Goal: Task Accomplishment & Management: Use online tool/utility

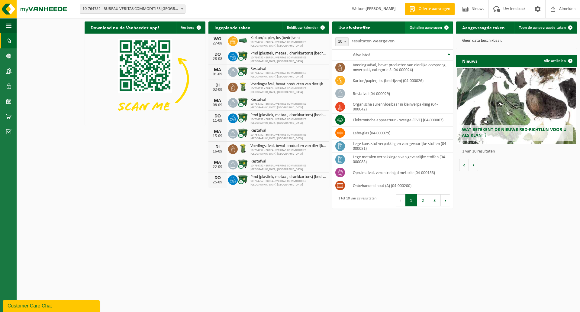
click at [425, 28] on span "Ophaling aanvragen" at bounding box center [426, 28] width 32 height 4
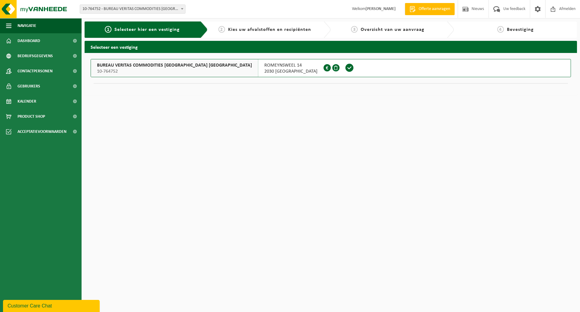
click at [152, 70] on span "10-764752" at bounding box center [174, 71] width 155 height 6
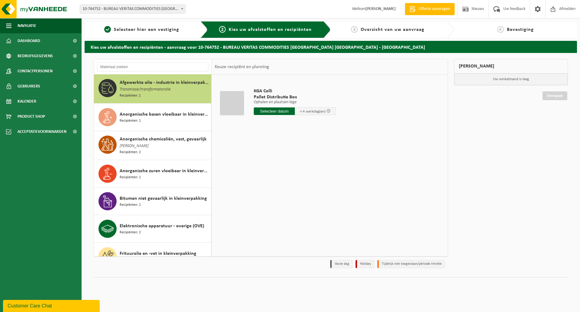
click at [159, 86] on span "Transmissie/transformatorolie" at bounding box center [145, 89] width 51 height 7
click at [277, 112] on input "text" at bounding box center [274, 111] width 41 height 8
click at [322, 125] on icon at bounding box center [323, 125] width 10 height 10
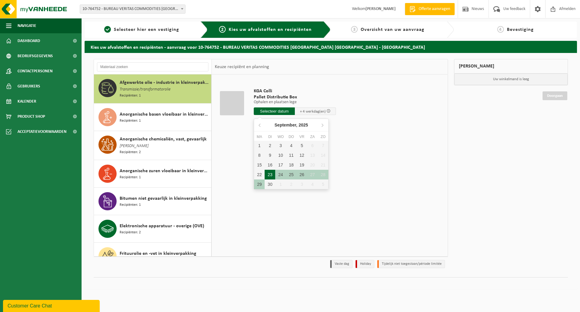
click at [271, 171] on div "23" at bounding box center [270, 175] width 11 height 10
type input "Van 2025-09-23"
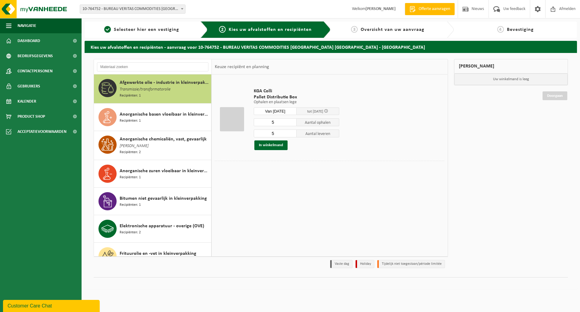
click at [276, 122] on input "5" at bounding box center [275, 122] width 43 height 8
type input "1"
click at [275, 134] on input "5" at bounding box center [275, 133] width 43 height 8
type input "1"
click at [275, 142] on button "In winkelmand" at bounding box center [271, 145] width 33 height 10
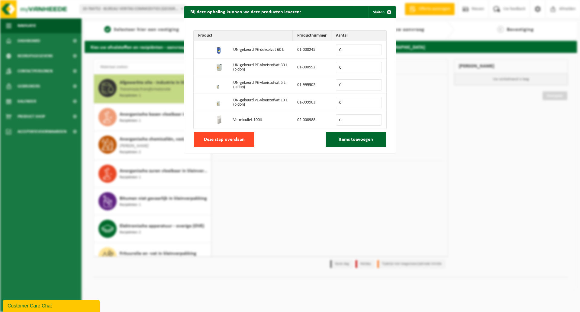
click at [236, 139] on span "Deze stap overslaan" at bounding box center [224, 139] width 41 height 5
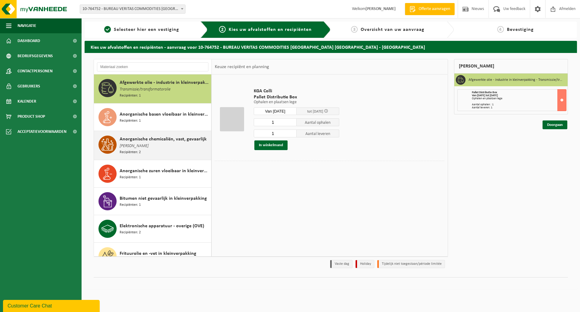
click at [153, 141] on span "Anorganische chemicaliën, vast, gevaarlijk" at bounding box center [163, 138] width 87 height 7
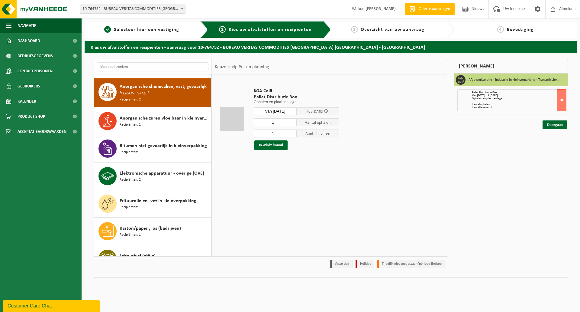
scroll to position [56, 0]
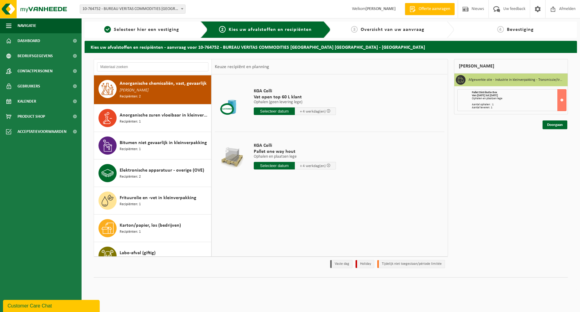
click at [280, 110] on input "text" at bounding box center [274, 111] width 41 height 8
click at [322, 124] on icon at bounding box center [323, 125] width 10 height 10
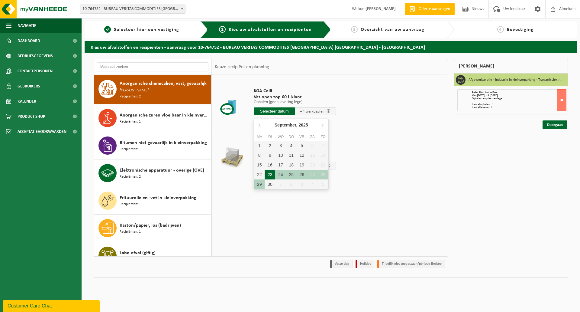
click at [271, 174] on div "23" at bounding box center [270, 175] width 11 height 10
type input "Van 2025-09-23"
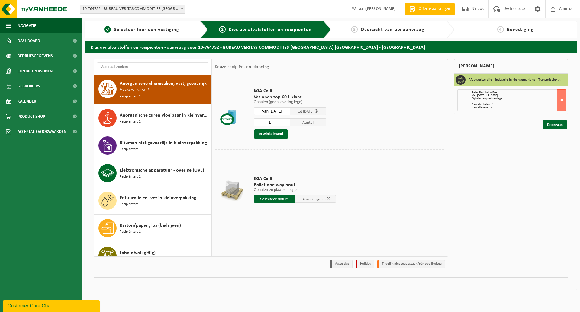
click at [277, 121] on input "1" at bounding box center [272, 122] width 36 height 8
type input "6"
click at [269, 135] on button "In winkelmand" at bounding box center [271, 134] width 33 height 10
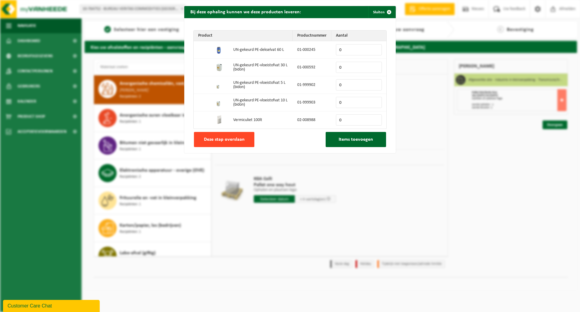
click at [244, 137] on button "Deze stap overslaan" at bounding box center [224, 139] width 60 height 15
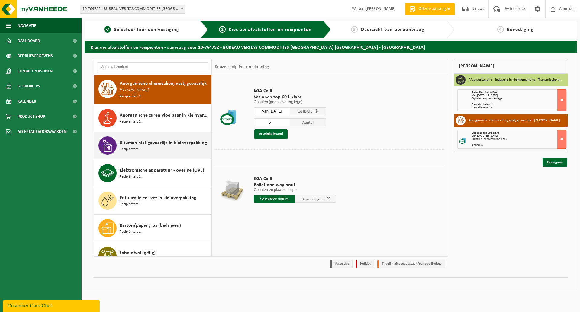
click at [151, 146] on div "Bitumen niet gevaarlijk in kleinverpakking Recipiënten: 1" at bounding box center [165, 145] width 90 height 18
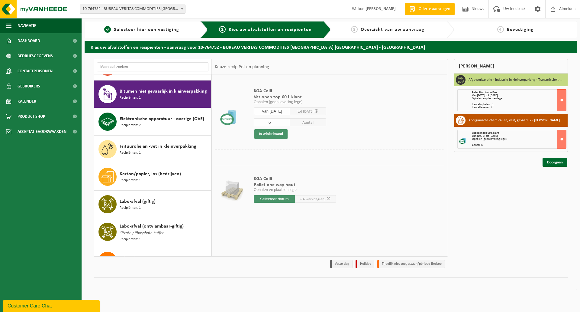
scroll to position [111, 0]
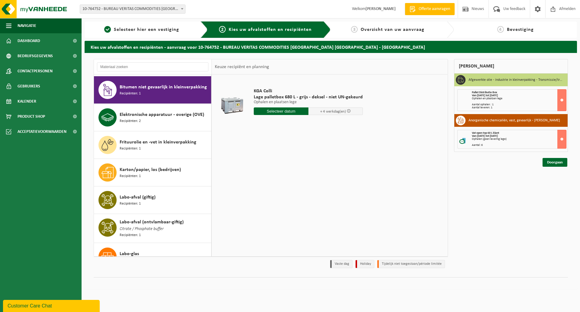
click at [281, 111] on input "text" at bounding box center [281, 111] width 55 height 8
click at [323, 124] on icon at bounding box center [323, 125] width 10 height 10
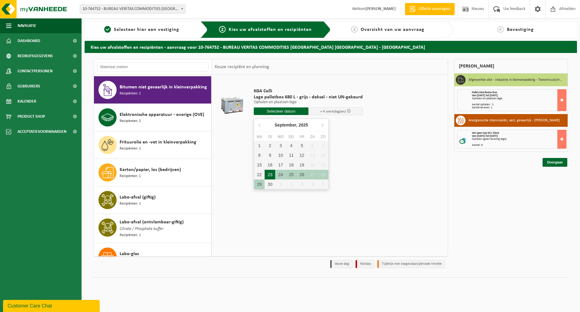
click at [271, 174] on div "23" at bounding box center [270, 175] width 11 height 10
type input "Van 2025-09-23"
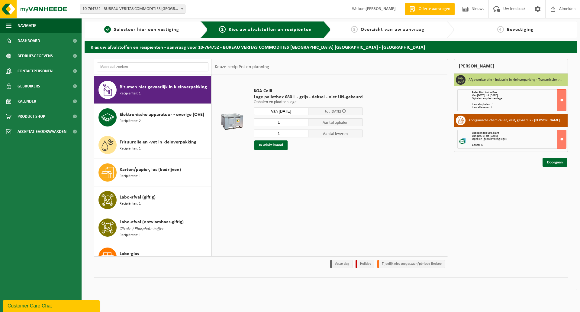
click at [283, 120] on input "1" at bounding box center [281, 122] width 55 height 8
click at [277, 144] on button "In winkelmand" at bounding box center [271, 145] width 33 height 10
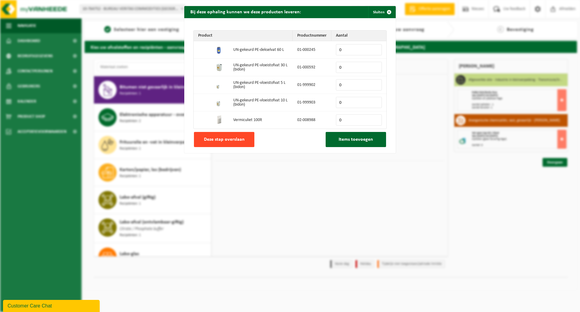
click at [215, 139] on span "Deze stap overslaan" at bounding box center [224, 139] width 41 height 5
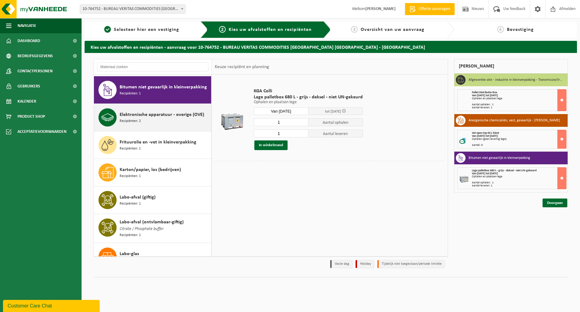
click at [154, 116] on span "Elektronische apparatuur - overige (OVE)" at bounding box center [162, 114] width 85 height 7
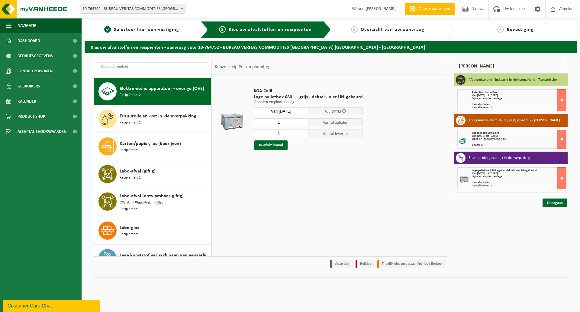
scroll to position [139, 0]
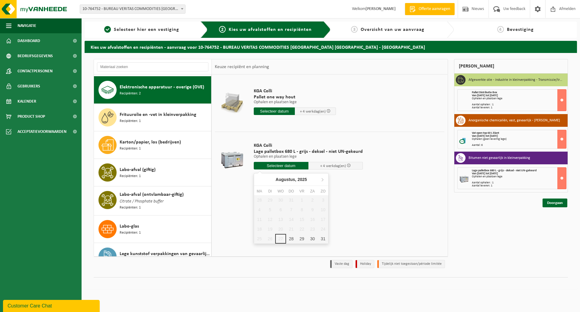
click at [279, 164] on input "text" at bounding box center [281, 166] width 55 height 8
click at [323, 179] on icon at bounding box center [323, 179] width 10 height 10
click at [273, 228] on div "23" at bounding box center [270, 229] width 11 height 10
type input "Van 2025-09-23"
type input "2025-09-23"
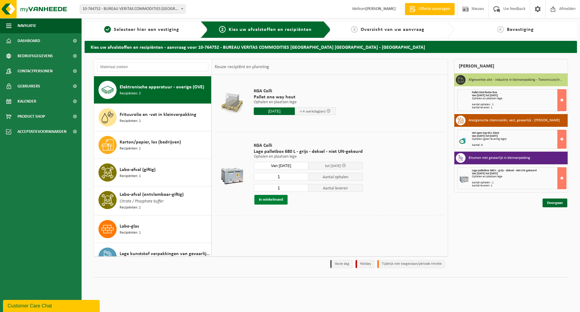
click at [277, 199] on button "In winkelmand" at bounding box center [271, 200] width 33 height 10
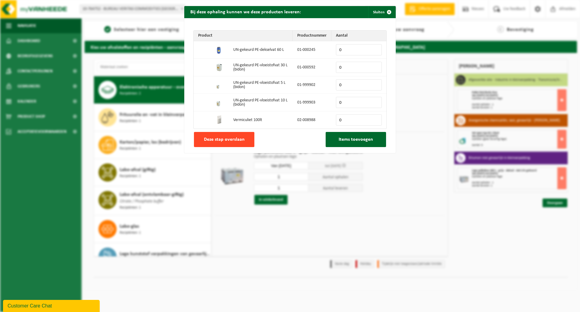
click at [237, 140] on span "Deze stap overslaan" at bounding box center [224, 139] width 41 height 5
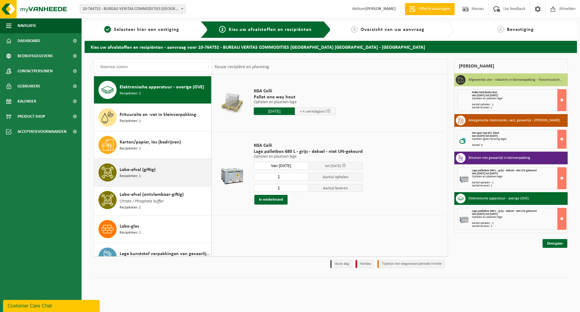
scroll to position [169, 0]
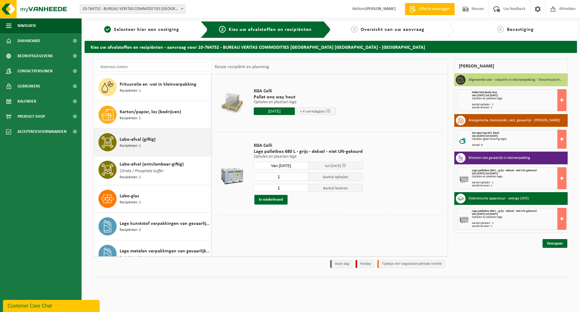
click at [129, 138] on span "Labo-afval (giftig)" at bounding box center [138, 139] width 36 height 7
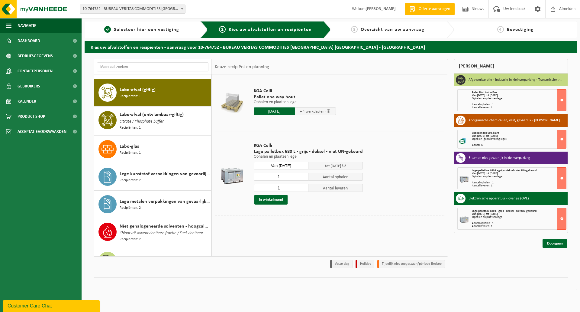
scroll to position [221, 0]
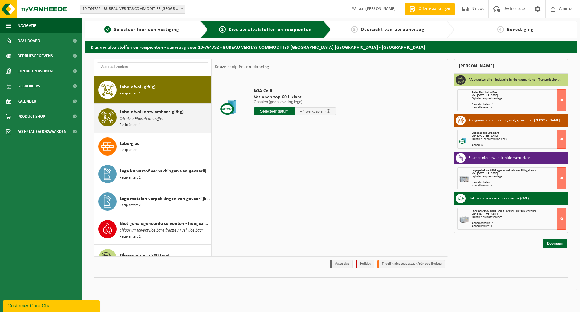
click at [144, 112] on span "Labo-afval (ontvlambaar-giftig)" at bounding box center [152, 111] width 64 height 7
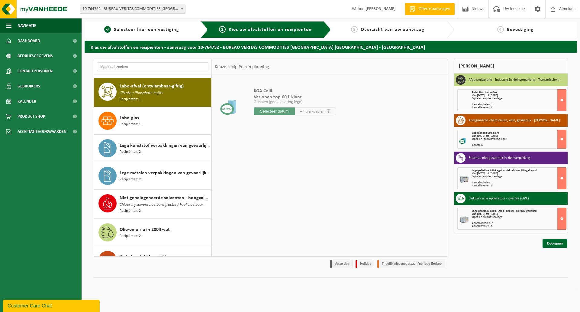
scroll to position [249, 0]
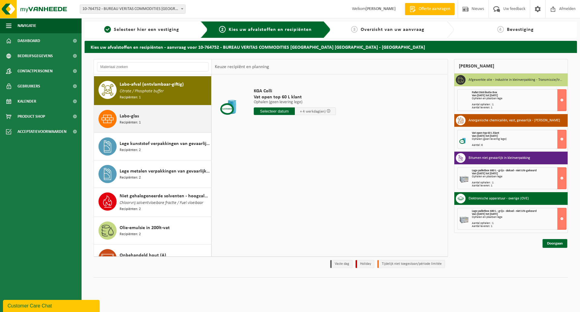
click at [136, 113] on span "Labo-glas" at bounding box center [129, 115] width 19 height 7
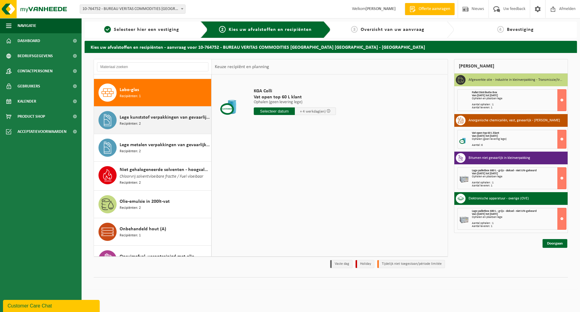
scroll to position [277, 0]
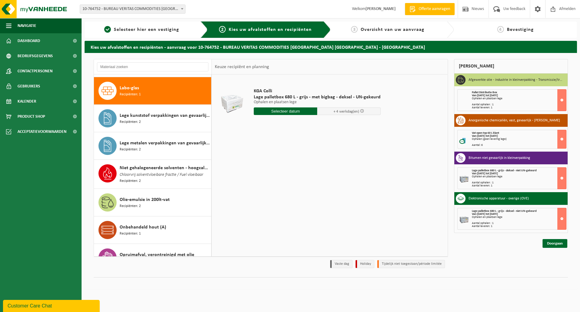
click at [287, 109] on input "text" at bounding box center [285, 111] width 63 height 8
click at [322, 123] on icon at bounding box center [323, 125] width 10 height 10
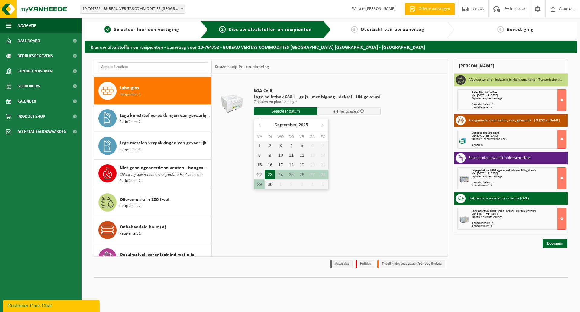
click at [272, 171] on div "23" at bounding box center [270, 175] width 11 height 10
type input "Van 2025-09-23"
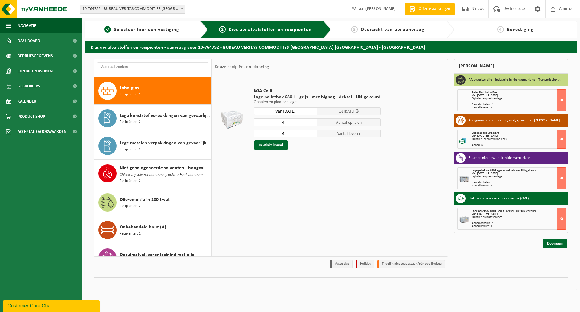
click at [285, 132] on input "4" at bounding box center [285, 133] width 63 height 8
click at [287, 123] on input "4" at bounding box center [285, 122] width 63 height 8
type input "6"
click at [289, 133] on input "4" at bounding box center [285, 133] width 63 height 8
type input "6"
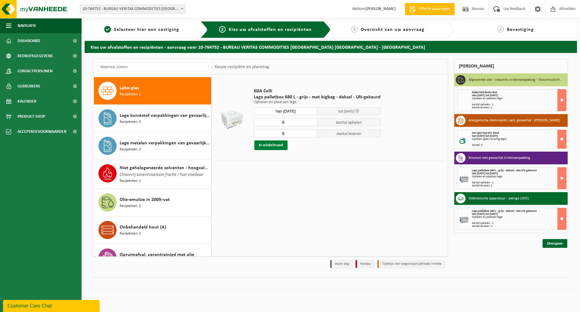
click at [279, 143] on button "In winkelmand" at bounding box center [271, 145] width 33 height 10
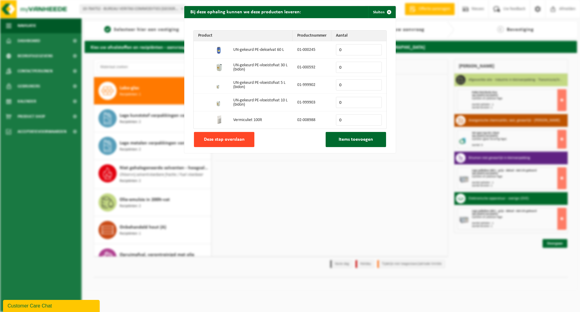
click at [240, 139] on span "Deze stap overslaan" at bounding box center [224, 139] width 41 height 5
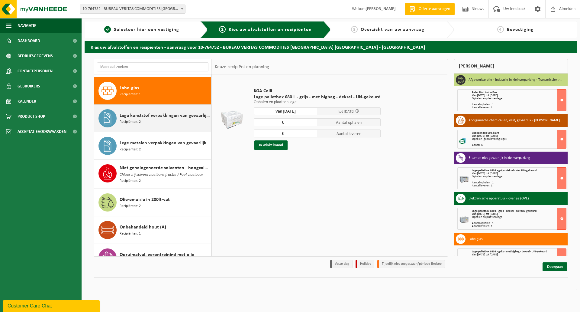
click at [147, 118] on div "Lege kunststof verpakkingen van gevaarlijke stoffen Recipiënten: 2" at bounding box center [165, 118] width 90 height 18
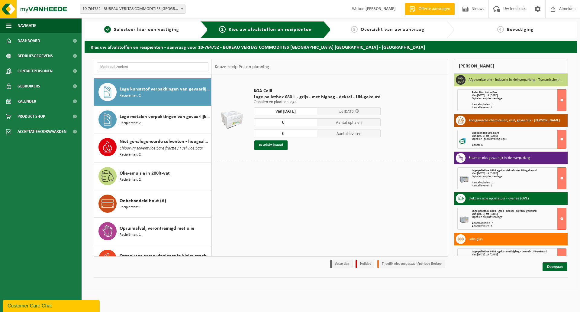
scroll to position [304, 0]
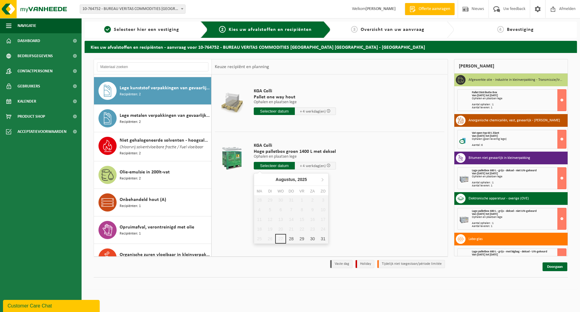
click at [268, 164] on input "text" at bounding box center [274, 166] width 41 height 8
click at [321, 180] on icon at bounding box center [323, 179] width 10 height 10
click at [272, 229] on div "23" at bounding box center [270, 229] width 11 height 10
type input "Van 2025-09-23"
type input "2025-09-23"
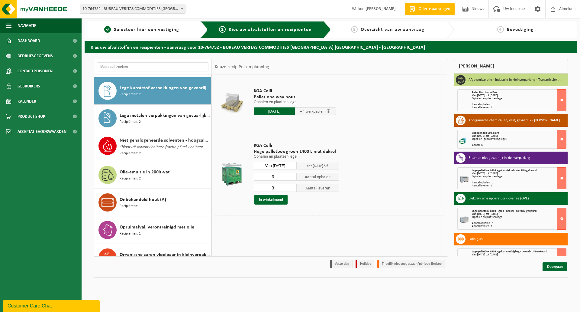
click at [277, 177] on input "3" at bounding box center [275, 177] width 43 height 8
type input "2"
click at [275, 186] on input "3" at bounding box center [275, 188] width 43 height 8
type input "3"
type input "2"
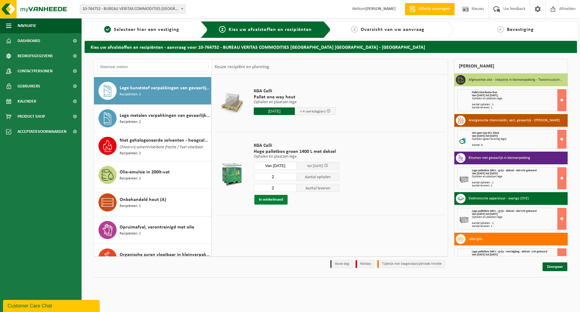
click at [277, 202] on button "In winkelmand" at bounding box center [271, 200] width 33 height 10
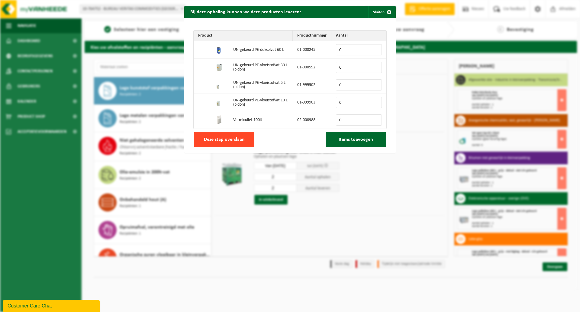
click at [231, 139] on span "Deze stap overslaan" at bounding box center [224, 139] width 41 height 5
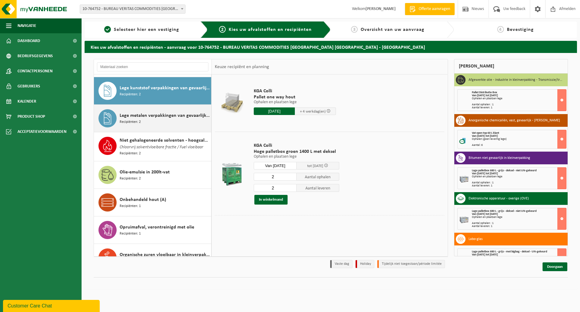
click at [147, 112] on span "Lege metalen verpakkingen van gevaarlijke stoffen" at bounding box center [165, 115] width 90 height 7
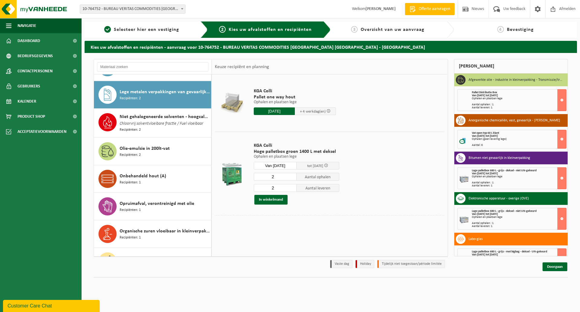
scroll to position [332, 0]
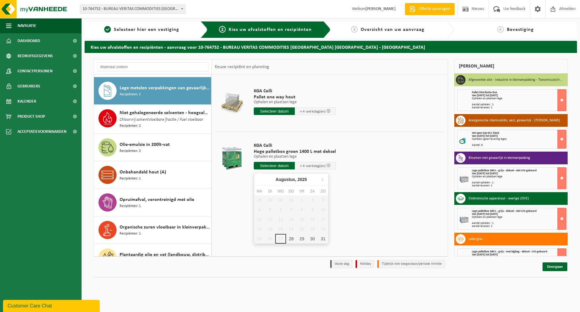
click at [276, 164] on input "text" at bounding box center [274, 166] width 41 height 8
click at [322, 178] on icon at bounding box center [323, 179] width 10 height 10
click at [273, 227] on div "23" at bounding box center [270, 229] width 11 height 10
type input "Van 2025-09-23"
type input "2025-09-23"
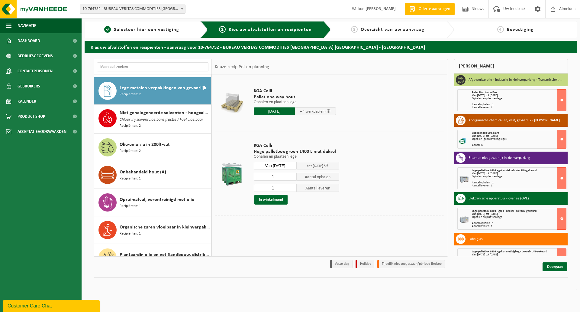
click at [279, 177] on input "1" at bounding box center [275, 177] width 43 height 8
type input "2"
click at [278, 188] on input "1" at bounding box center [275, 188] width 43 height 8
type input "2"
click at [275, 199] on button "In winkelmand" at bounding box center [271, 200] width 33 height 10
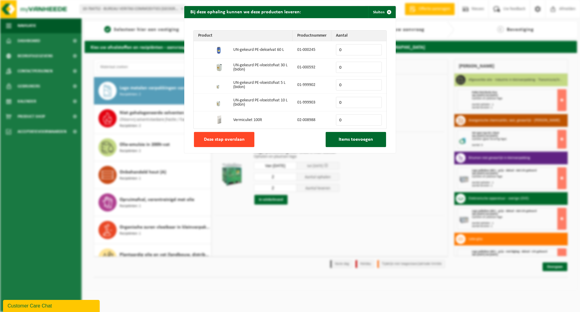
click at [227, 140] on span "Deze stap overslaan" at bounding box center [224, 139] width 41 height 5
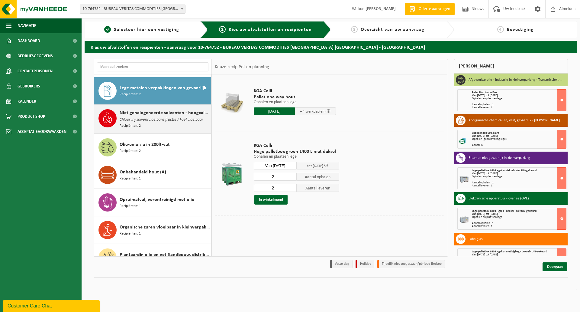
click at [147, 116] on span "Chloorvrij solventvloeibare fractie / Fuel vloeibaar" at bounding box center [162, 119] width 84 height 7
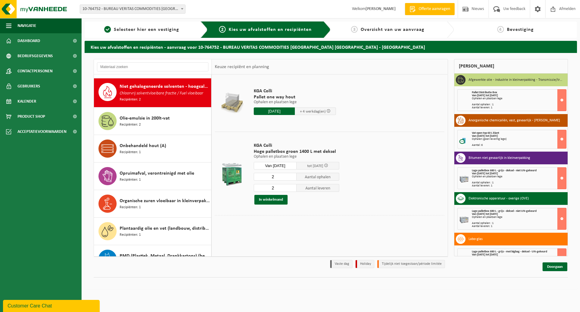
scroll to position [359, 0]
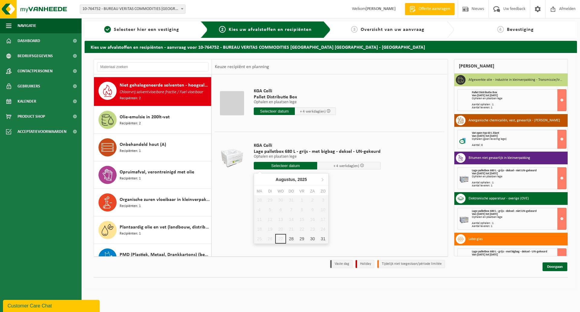
click at [290, 164] on input "text" at bounding box center [285, 166] width 63 height 8
click at [322, 177] on icon at bounding box center [323, 179] width 10 height 10
click at [273, 228] on div "23" at bounding box center [270, 229] width 11 height 10
type input "Van 2025-09-23"
type input "2025-09-23"
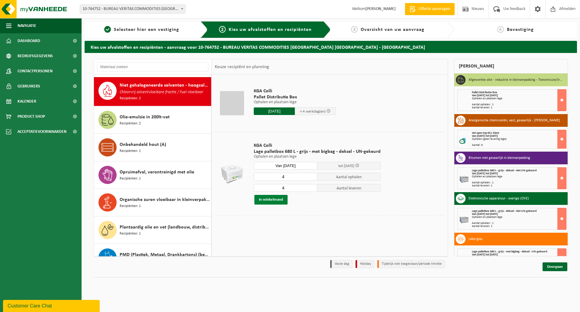
click at [279, 200] on button "In winkelmand" at bounding box center [271, 200] width 33 height 10
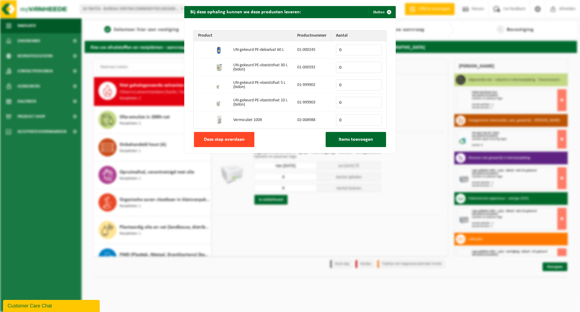
click at [240, 139] on span "Deze stap overslaan" at bounding box center [224, 139] width 41 height 5
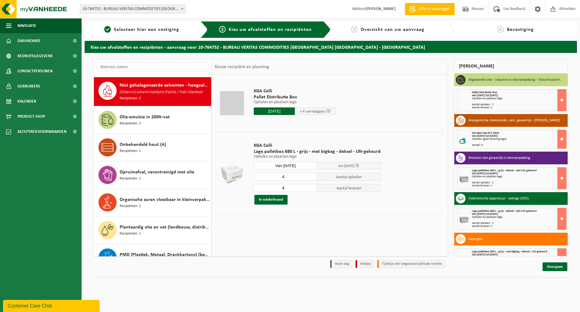
click at [271, 111] on input "2025-09-23" at bounding box center [274, 111] width 41 height 8
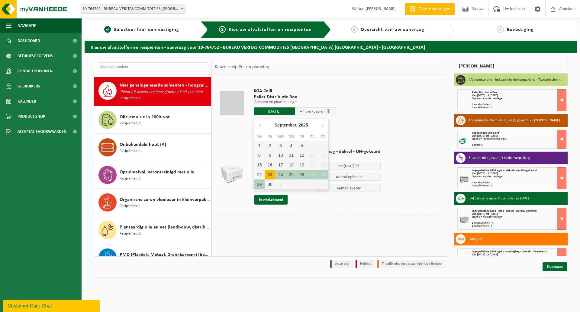
click at [268, 172] on div "23" at bounding box center [270, 175] width 11 height 10
type input "Van 2025-09-23"
type input "2025-09-23"
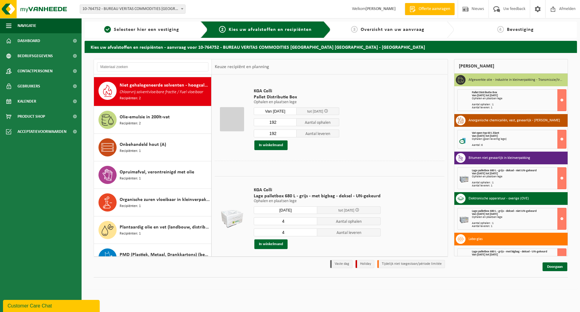
click at [277, 121] on input "192" at bounding box center [275, 122] width 43 height 8
type input "1"
type input "22"
click at [277, 131] on input "192" at bounding box center [275, 133] width 43 height 8
type input "1"
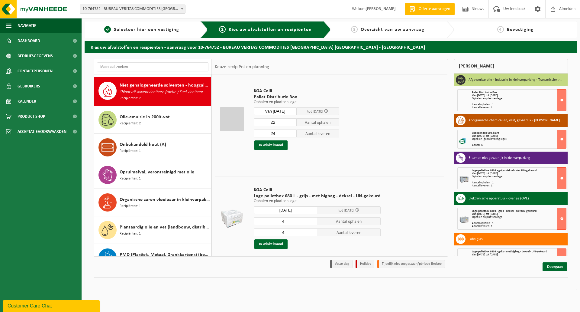
type input "24"
click at [278, 122] on input "22" at bounding box center [275, 122] width 43 height 8
type input "24"
click at [280, 144] on button "In winkelmand" at bounding box center [271, 145] width 33 height 10
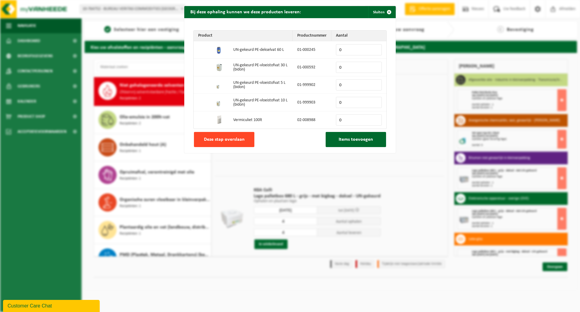
click at [241, 140] on span "Deze stap overslaan" at bounding box center [224, 139] width 41 height 5
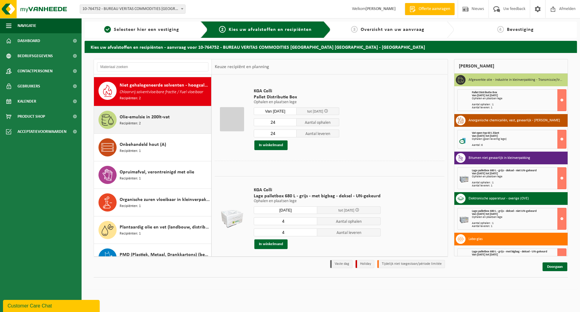
click at [143, 115] on span "Olie-emulsie in 200lt-vat" at bounding box center [145, 116] width 50 height 7
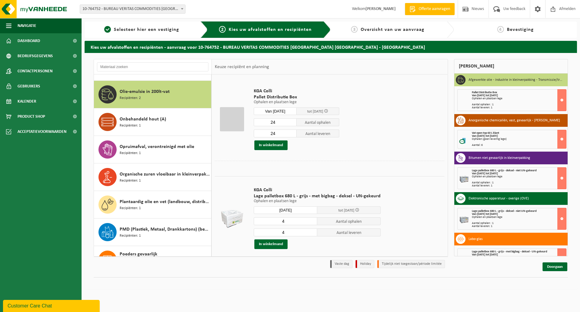
scroll to position [388, 0]
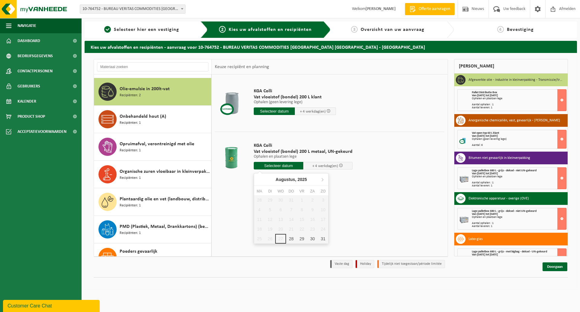
click at [287, 165] on input "text" at bounding box center [279, 166] width 50 height 8
click at [323, 177] on icon at bounding box center [323, 179] width 10 height 10
click at [269, 227] on div "23" at bounding box center [270, 229] width 11 height 10
type input "Van 2025-09-23"
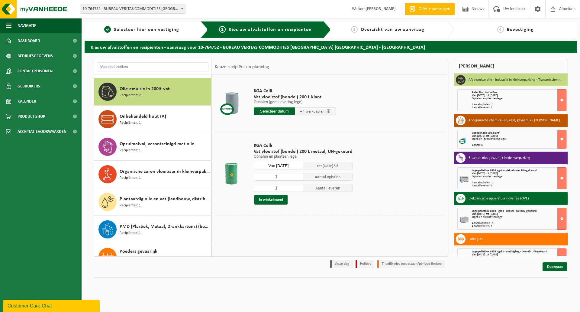
click at [278, 175] on input "1" at bounding box center [279, 177] width 50 height 8
type input "2"
click at [281, 187] on input "1" at bounding box center [279, 188] width 50 height 8
type input "2"
type input "0"
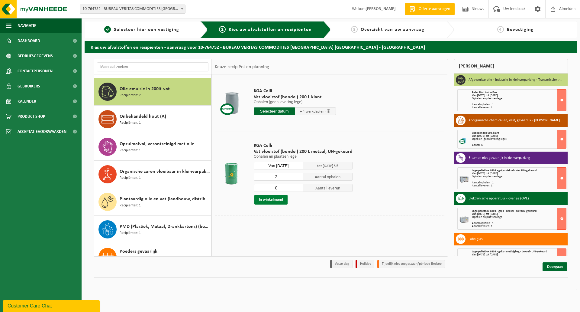
click at [279, 200] on button "In winkelmand" at bounding box center [271, 200] width 33 height 10
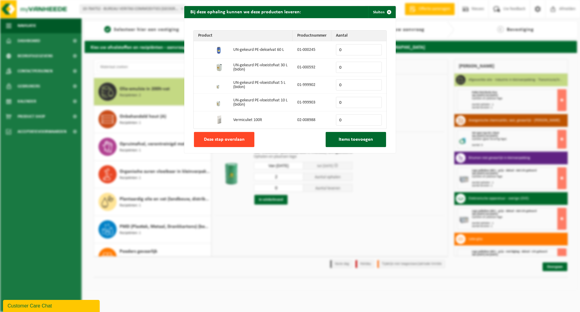
click at [243, 140] on button "Deze stap overslaan" at bounding box center [224, 139] width 60 height 15
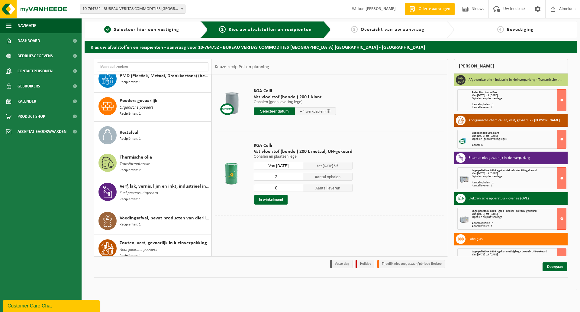
scroll to position [539, 0]
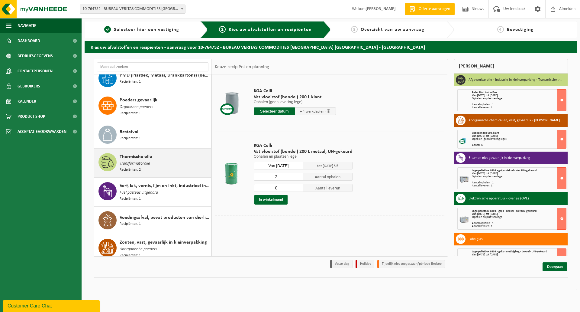
click at [144, 160] on span "Transformatorolie" at bounding box center [135, 163] width 31 height 7
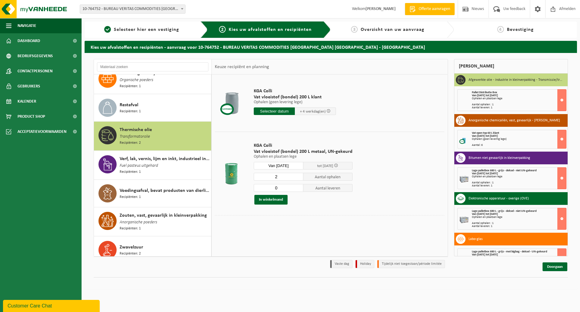
scroll to position [566, 0]
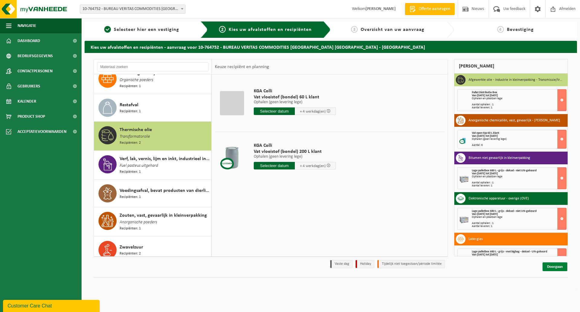
click at [553, 268] on link "Doorgaan" at bounding box center [555, 266] width 25 height 9
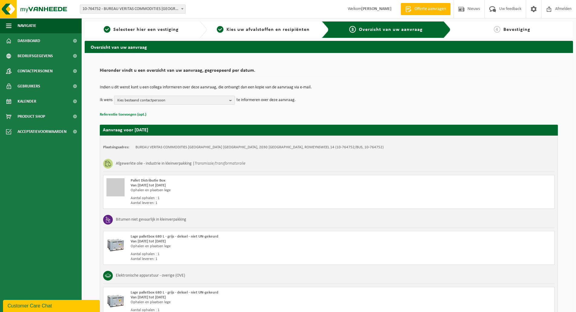
click at [141, 112] on button "Referentie toevoegen (opt.)" at bounding box center [123, 115] width 47 height 8
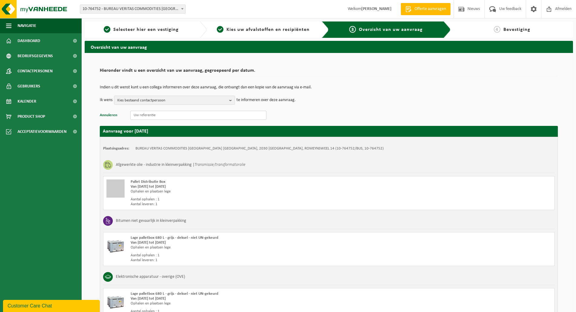
click at [144, 114] on input "text" at bounding box center [198, 115] width 136 height 9
paste input "25-BEANT-LAB-10276"
type input "25-BEANT-LAB-10276"
click at [371, 109] on div "Indien u dit wenst kunt u een collega informeren over deze aanvraag, die ontvan…" at bounding box center [329, 94] width 458 height 31
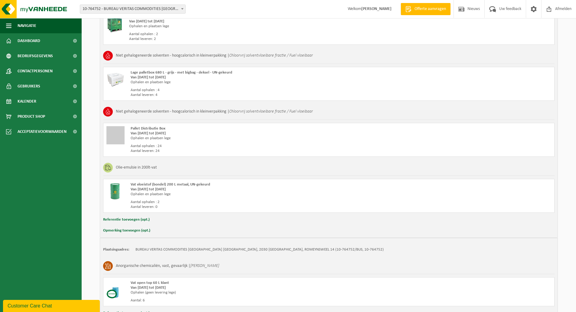
scroll to position [495, 0]
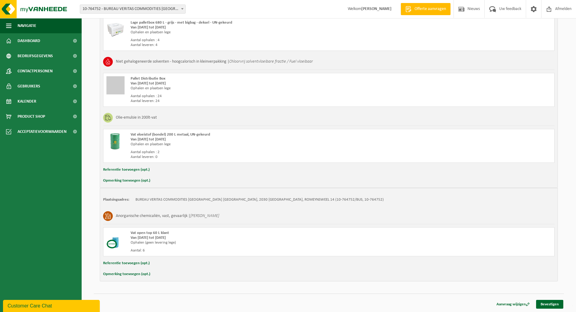
click at [132, 262] on button "Referentie toevoegen (opt.)" at bounding box center [126, 263] width 47 height 8
click at [157, 261] on input "text" at bounding box center [341, 263] width 416 height 9
paste input "25-BEANT-LAB-10276"
type input "25-BEANT-LAB-10276"
click at [547, 303] on link "Bevestigen" at bounding box center [549, 305] width 27 height 9
